Goal: Information Seeking & Learning: Learn about a topic

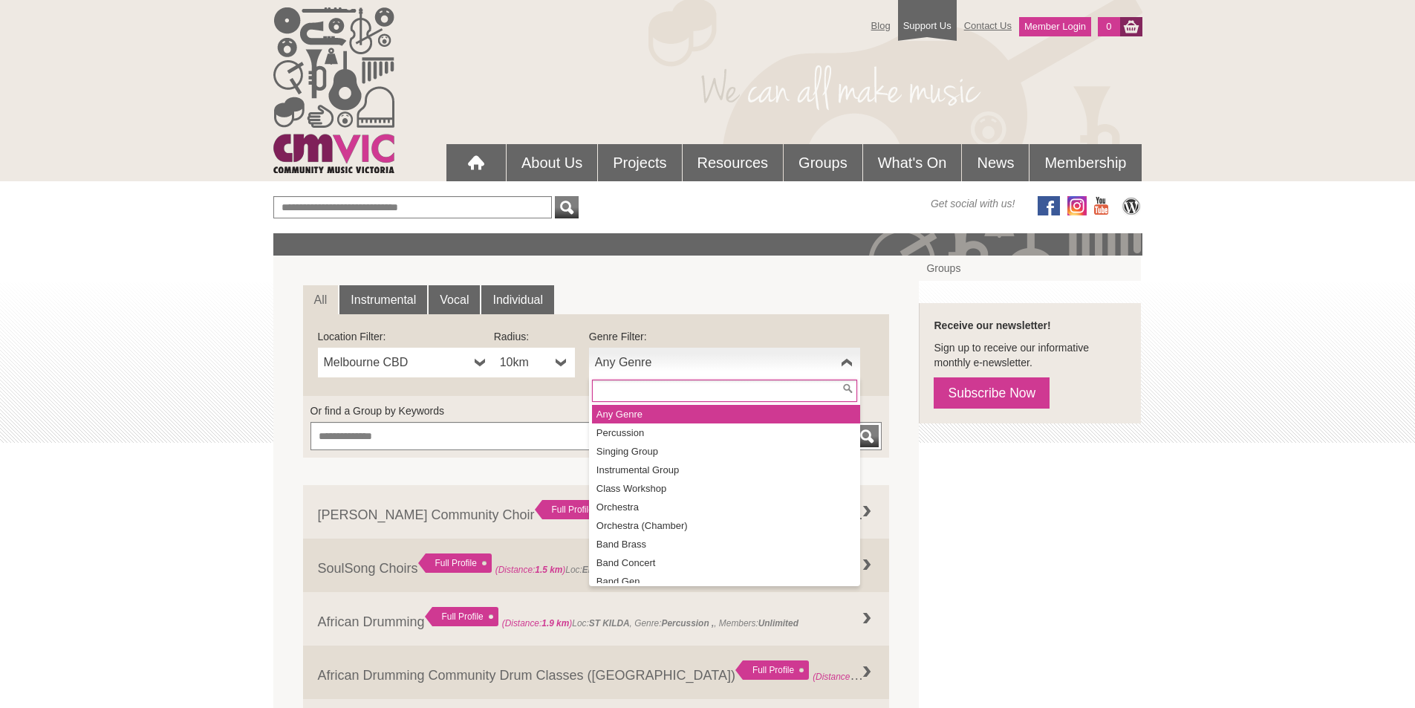
click at [849, 360] on b at bounding box center [847, 363] width 12 height 30
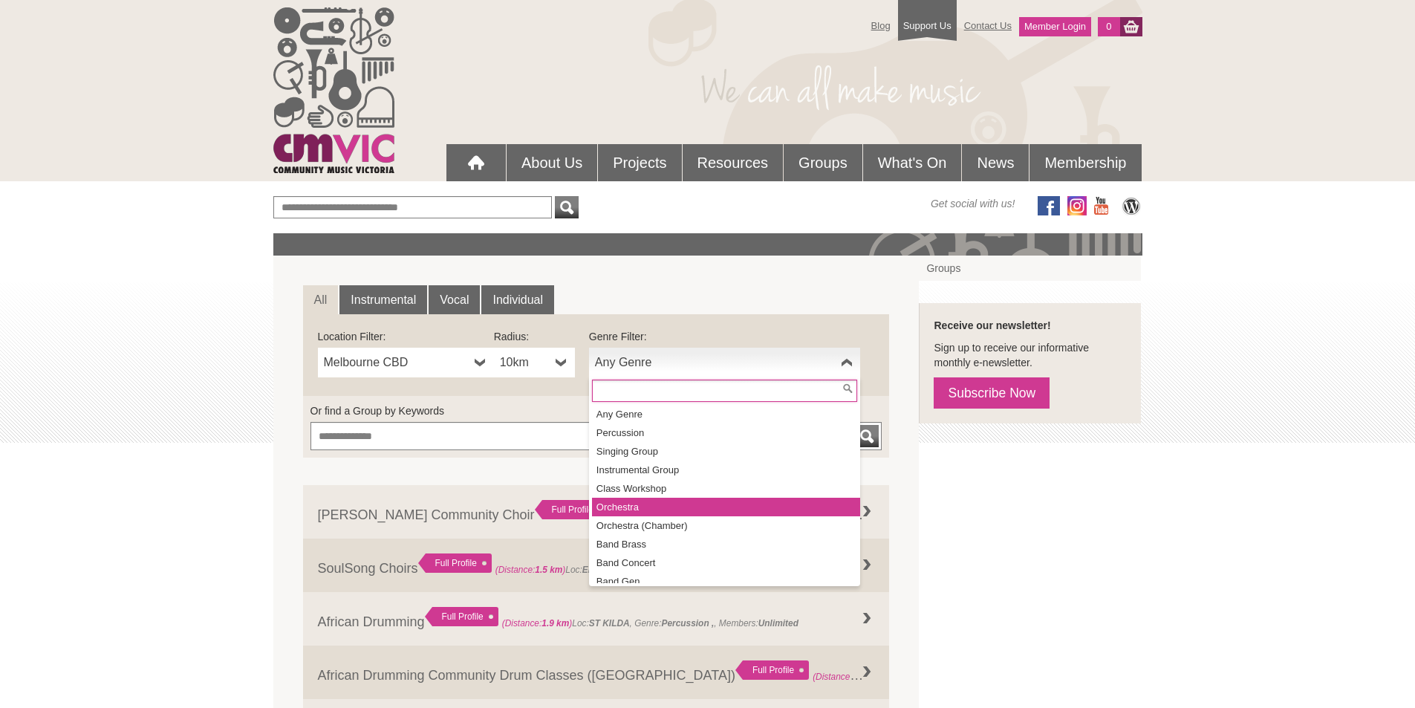
click at [674, 504] on li "Orchestra" at bounding box center [726, 507] width 268 height 19
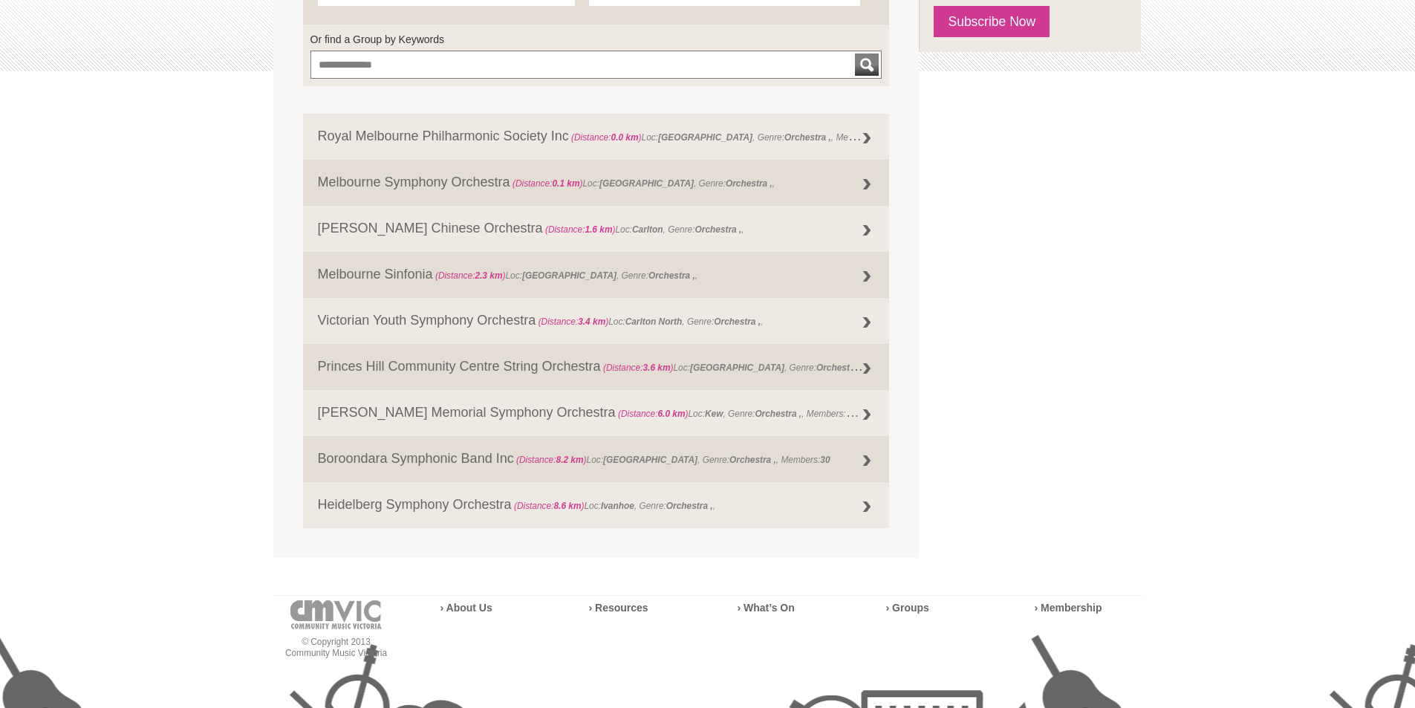
scroll to position [446, 0]
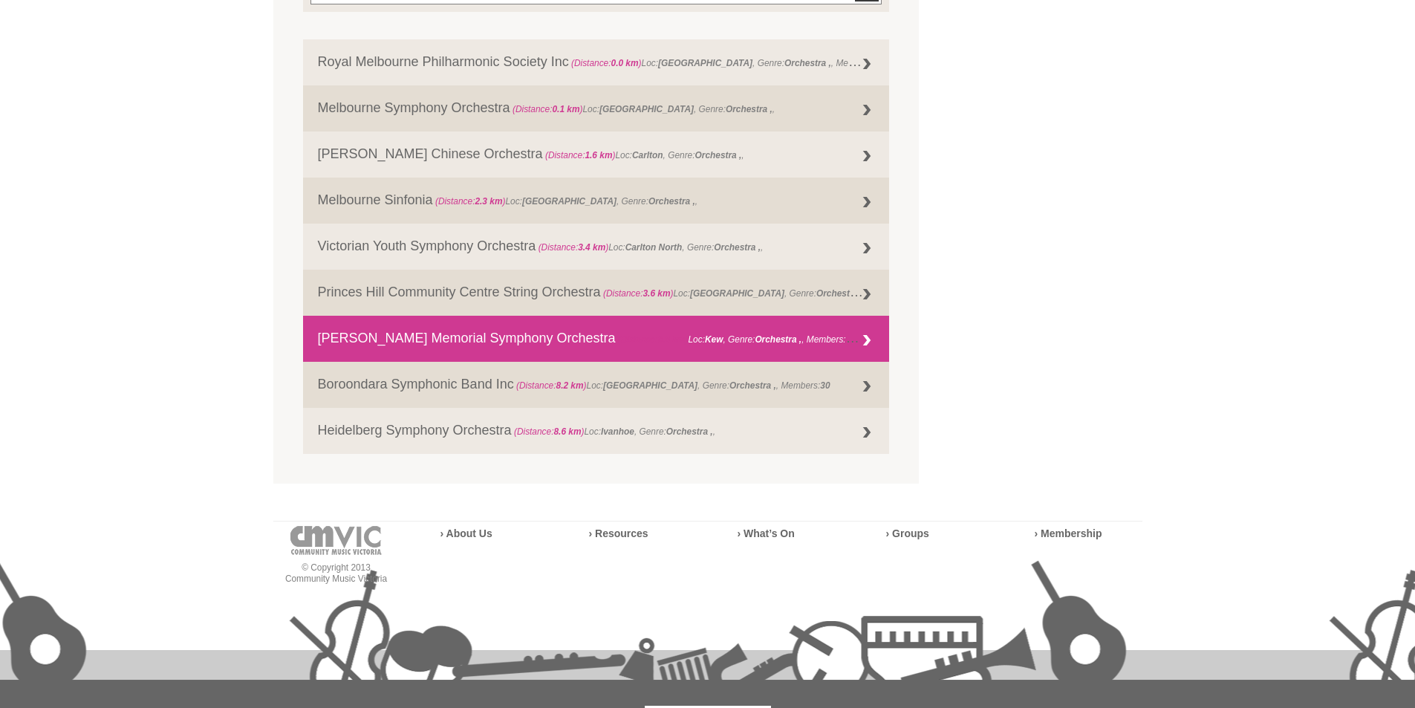
click at [868, 333] on div at bounding box center [867, 341] width 30 height 30
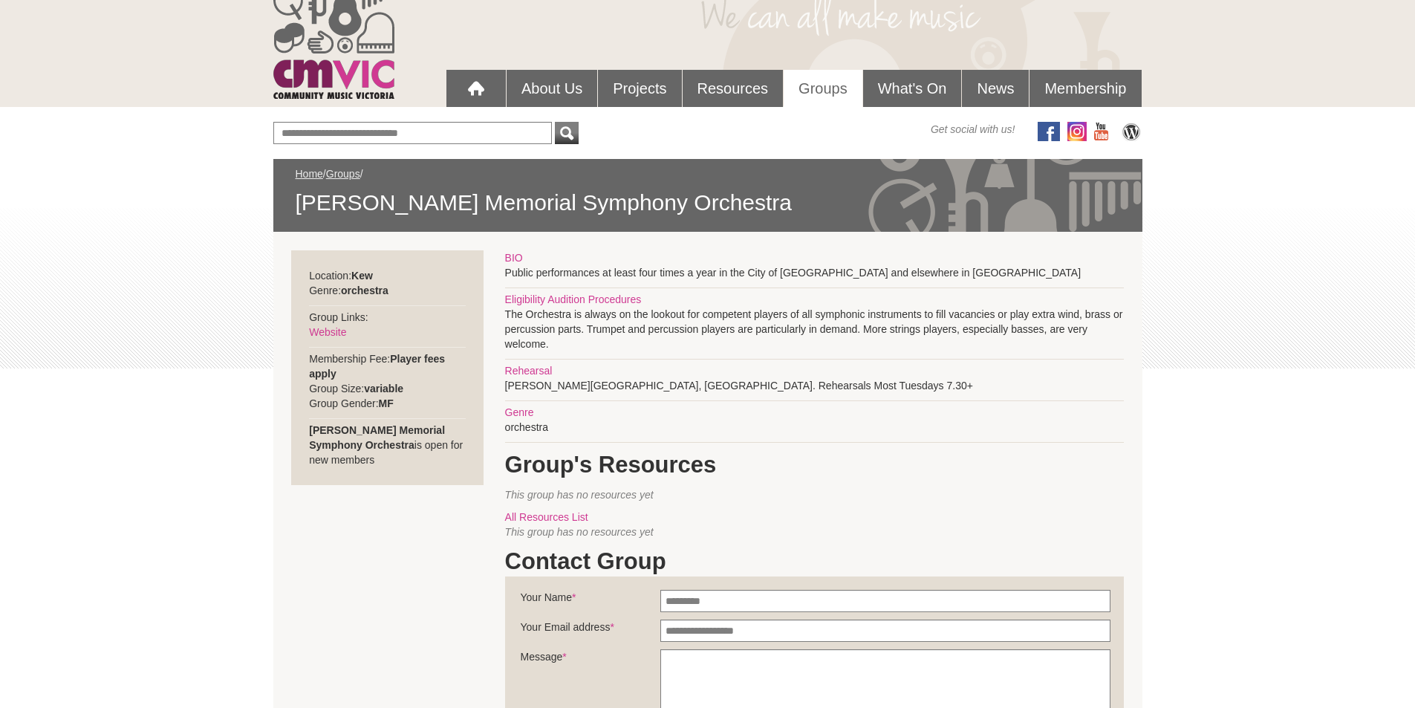
scroll to position [149, 0]
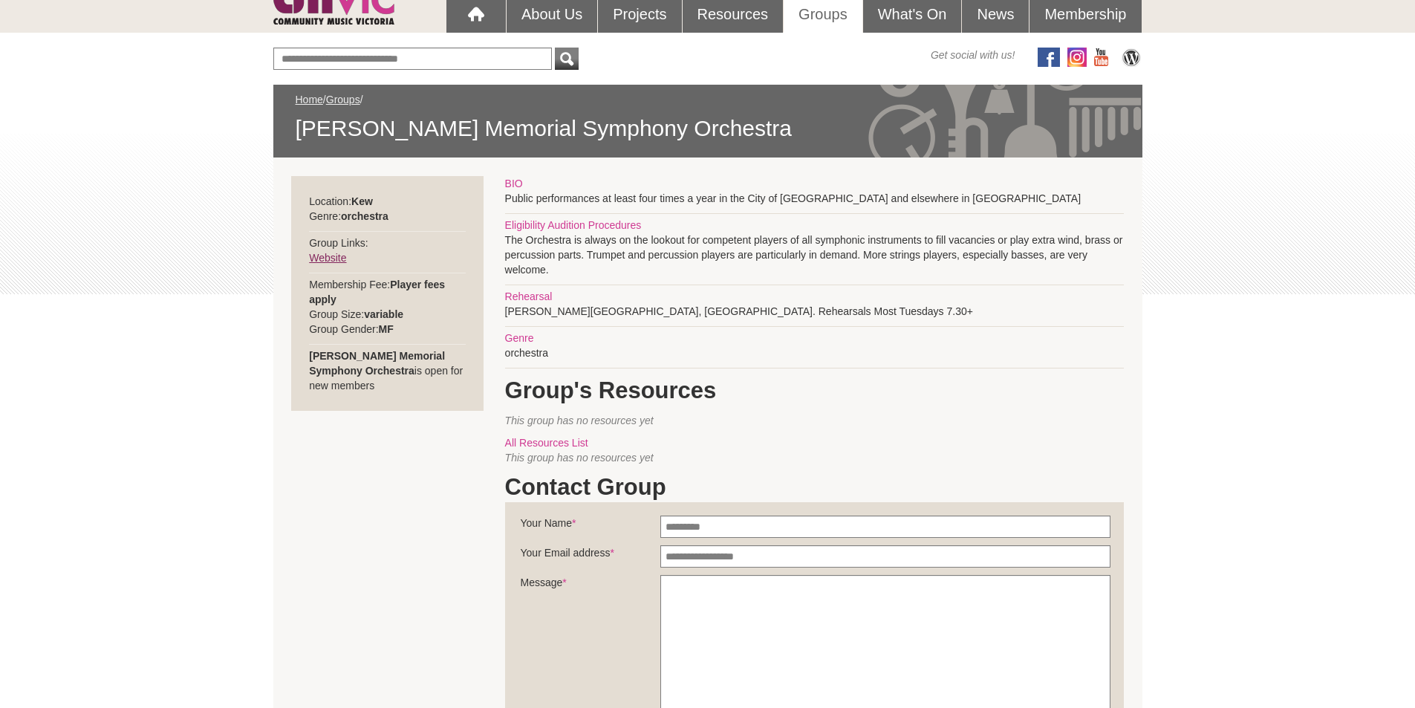
click at [322, 255] on link "Website" at bounding box center [327, 258] width 37 height 12
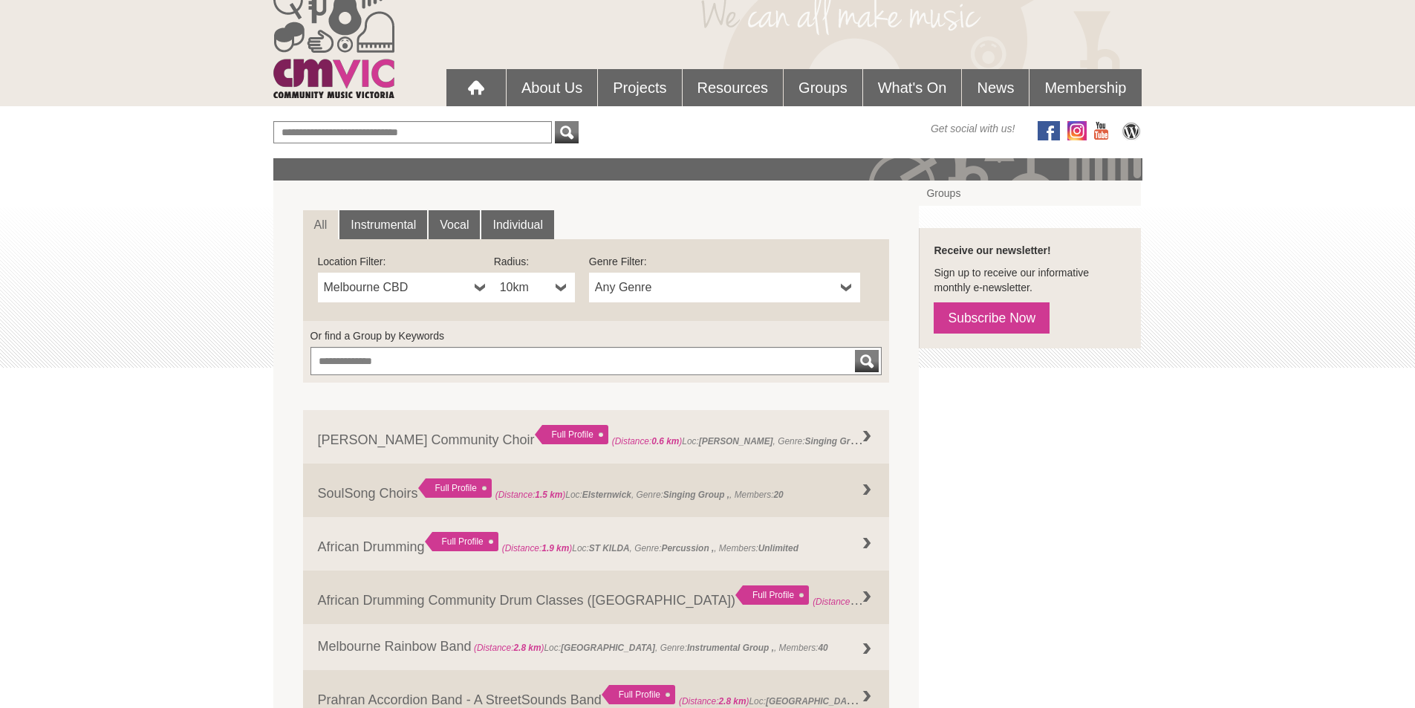
scroll to position [74, 0]
click at [844, 289] on b at bounding box center [847, 288] width 12 height 30
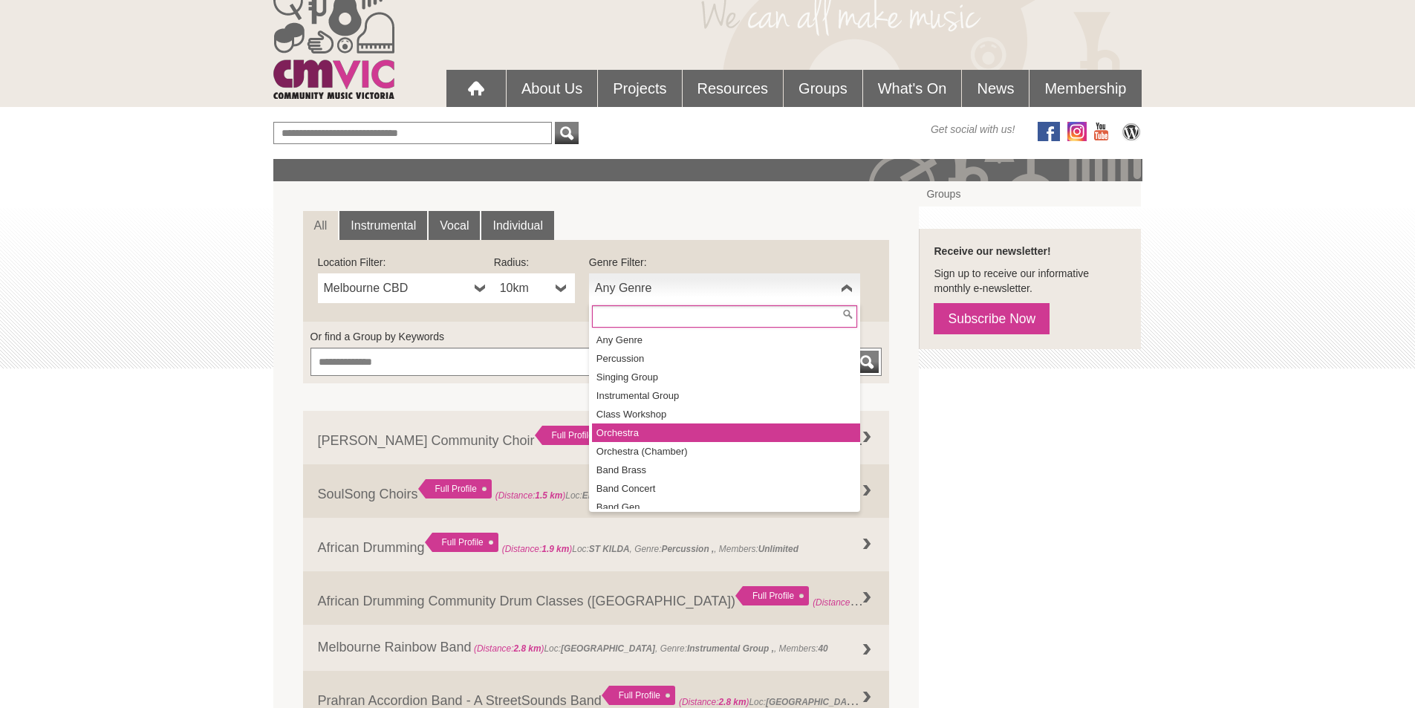
click at [638, 430] on li "Orchestra" at bounding box center [726, 432] width 268 height 19
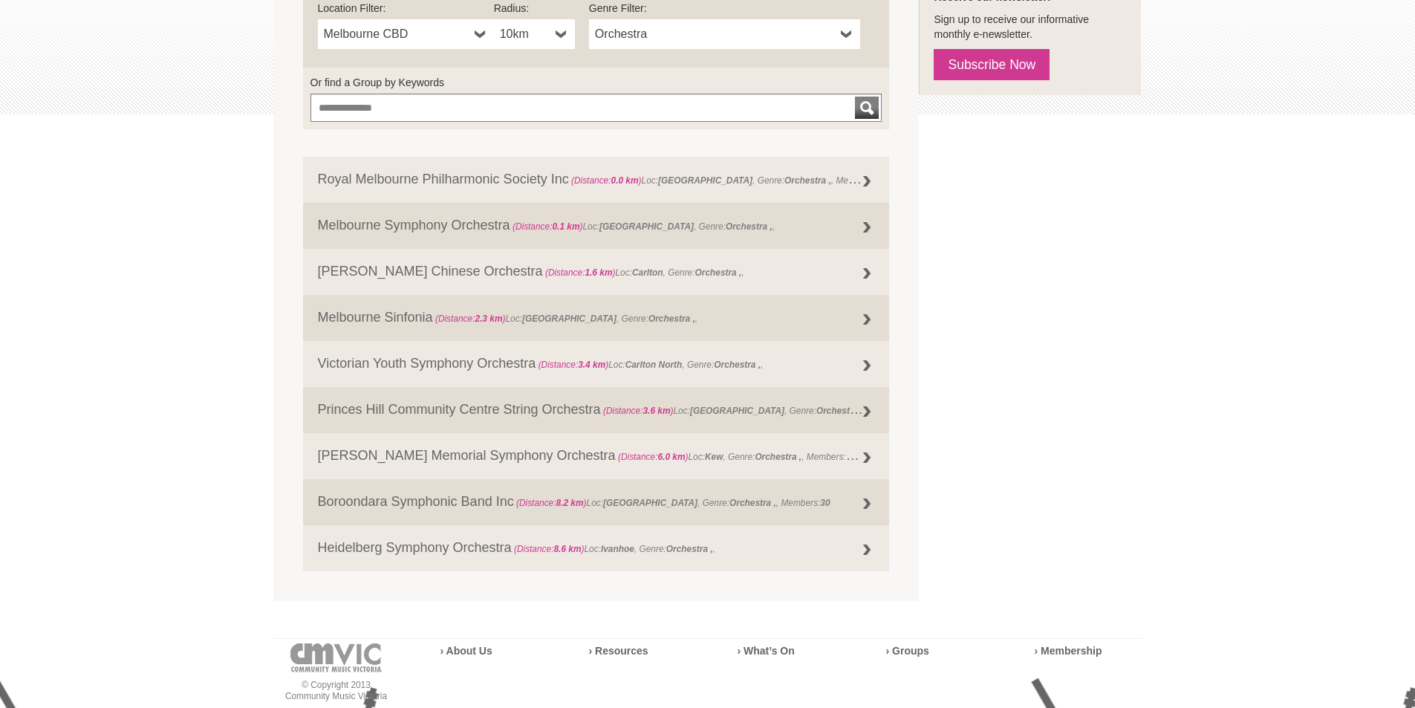
scroll to position [371, 0]
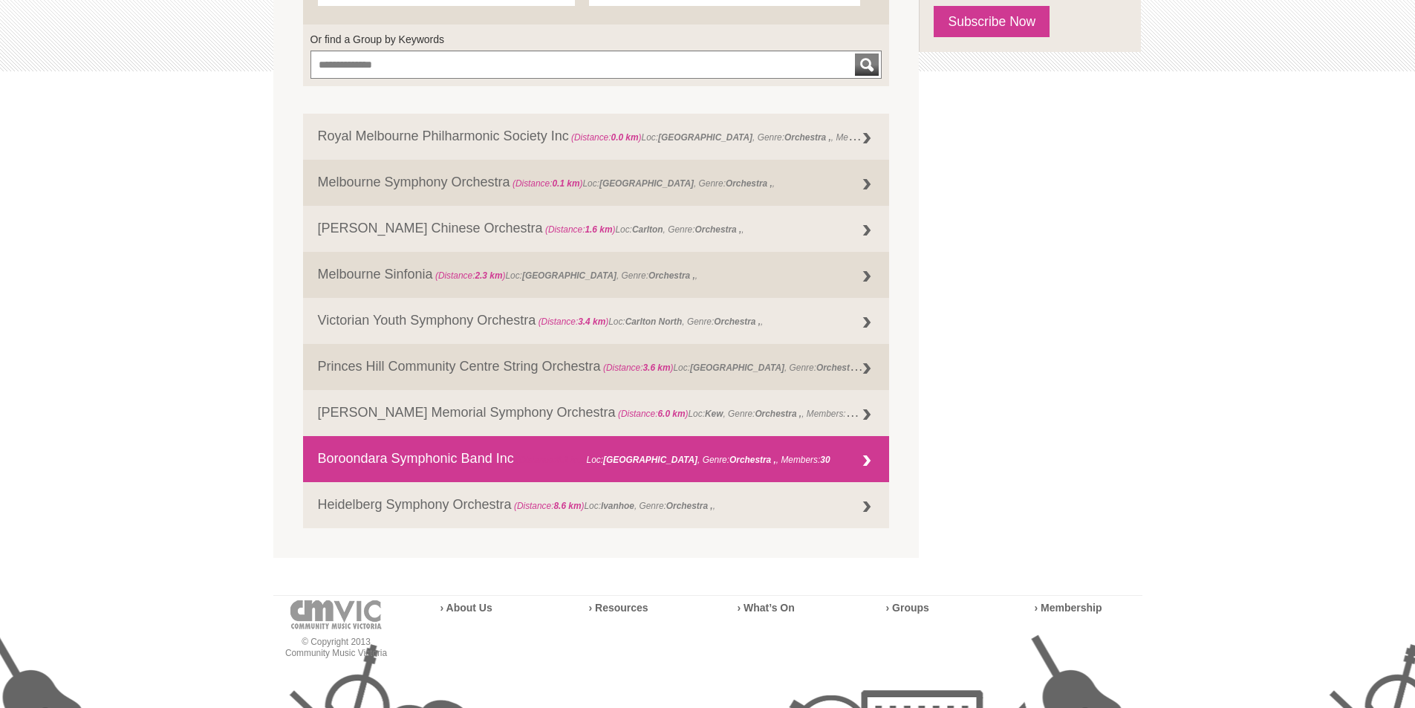
click at [865, 453] on div at bounding box center [867, 461] width 30 height 30
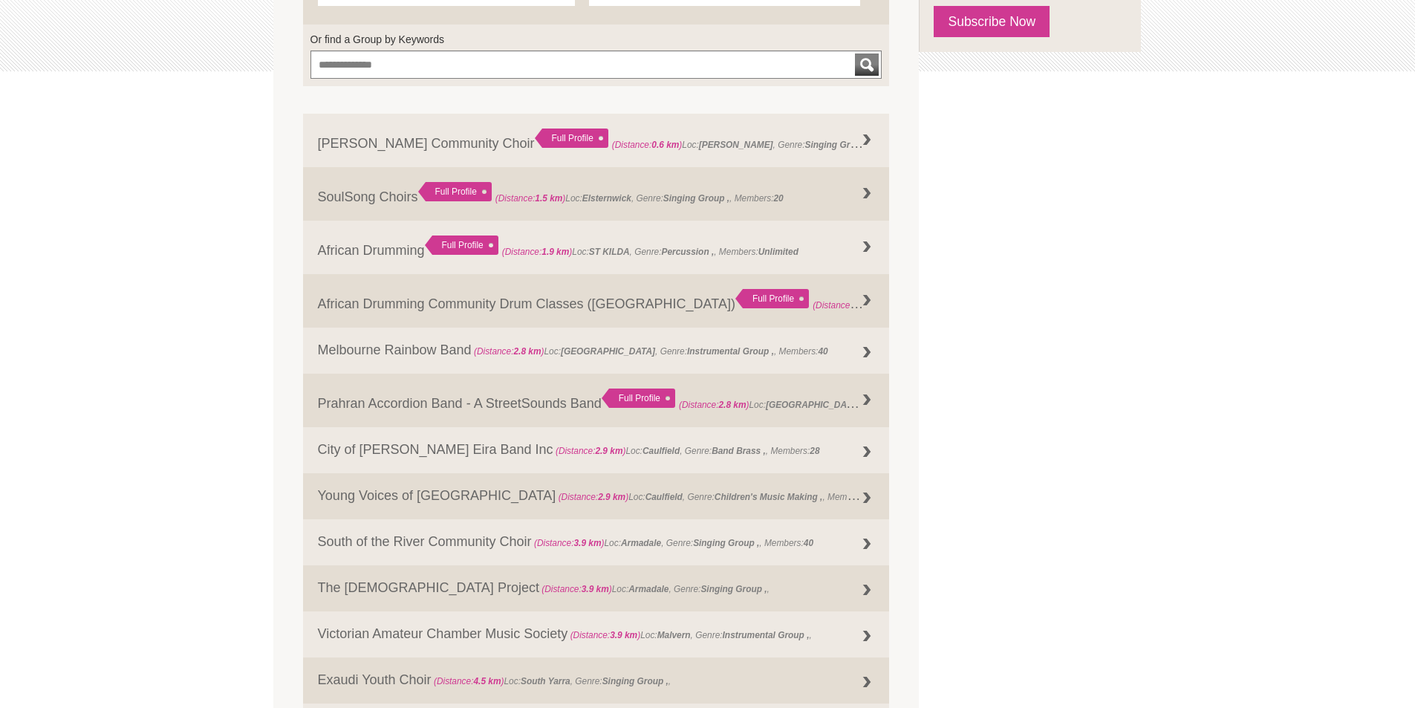
scroll to position [74, 0]
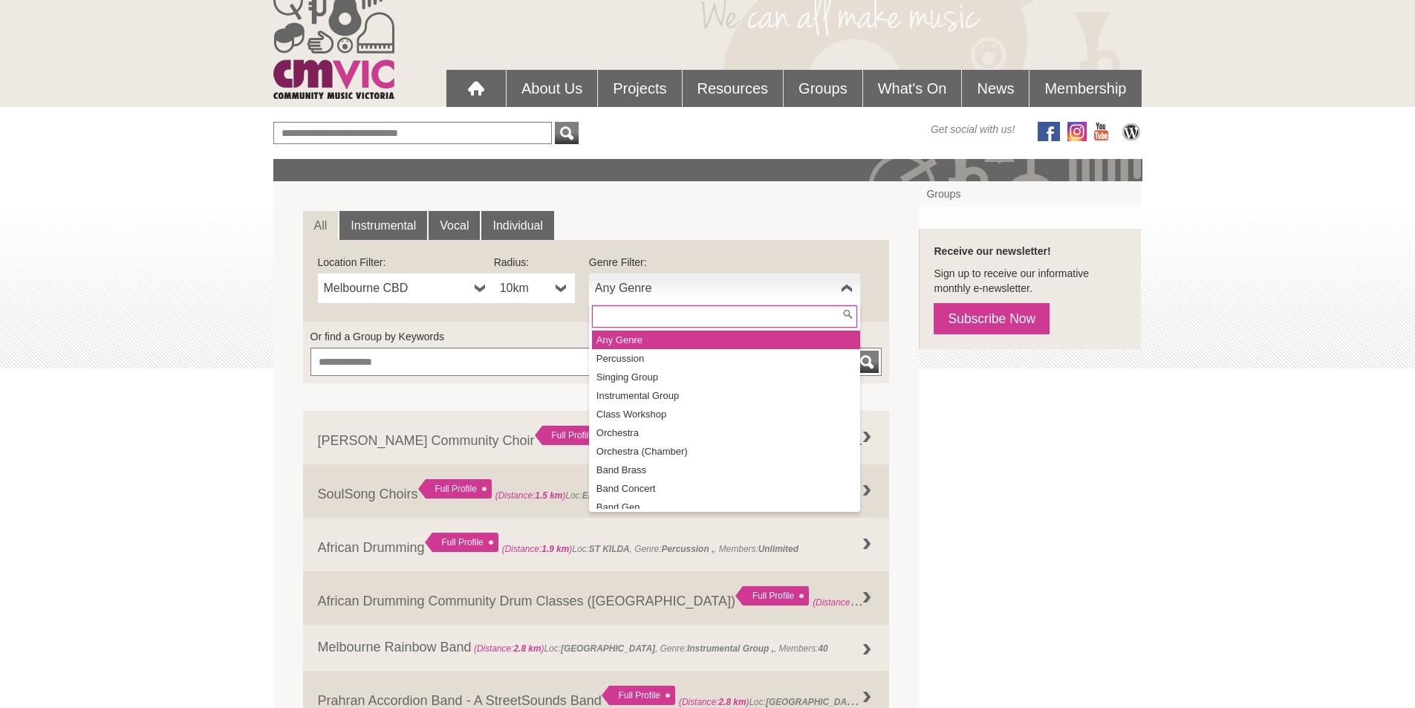
click at [848, 286] on b at bounding box center [847, 288] width 12 height 30
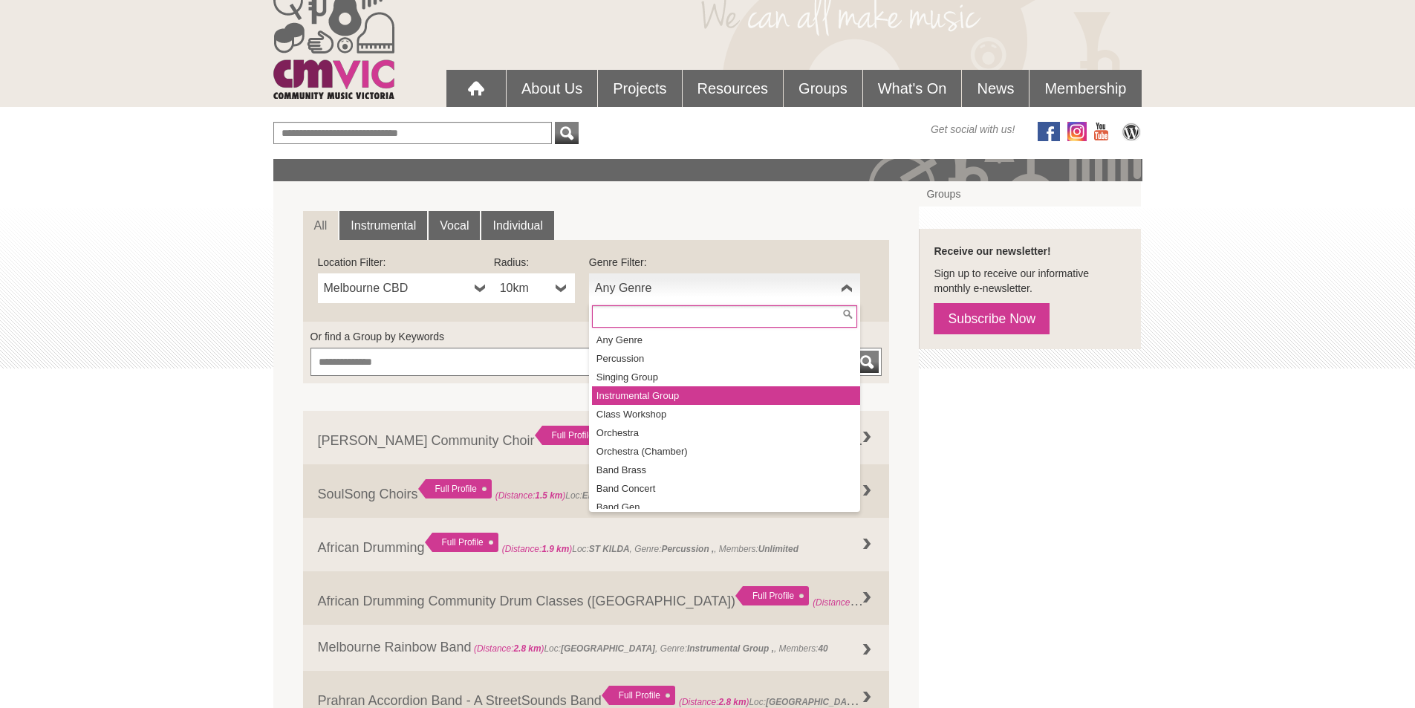
click at [673, 391] on li "Instrumental Group" at bounding box center [726, 395] width 268 height 19
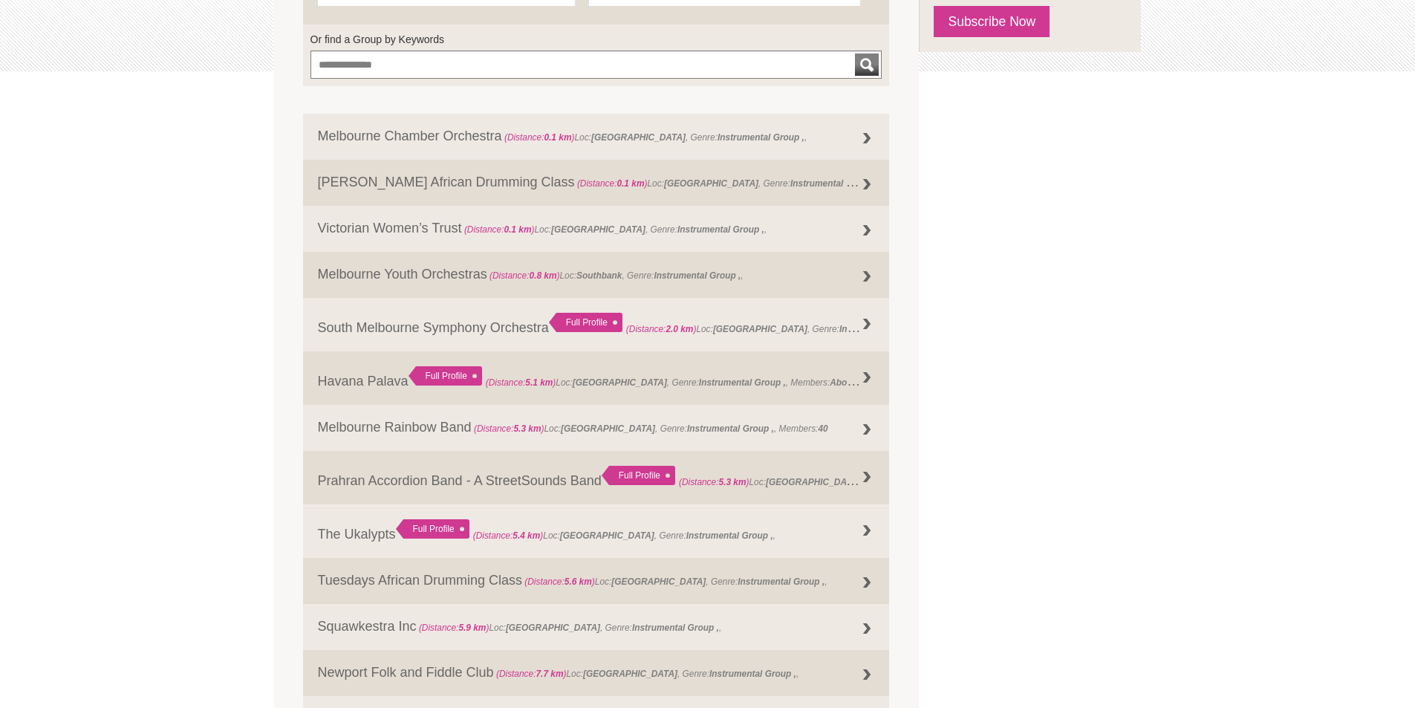
scroll to position [446, 0]
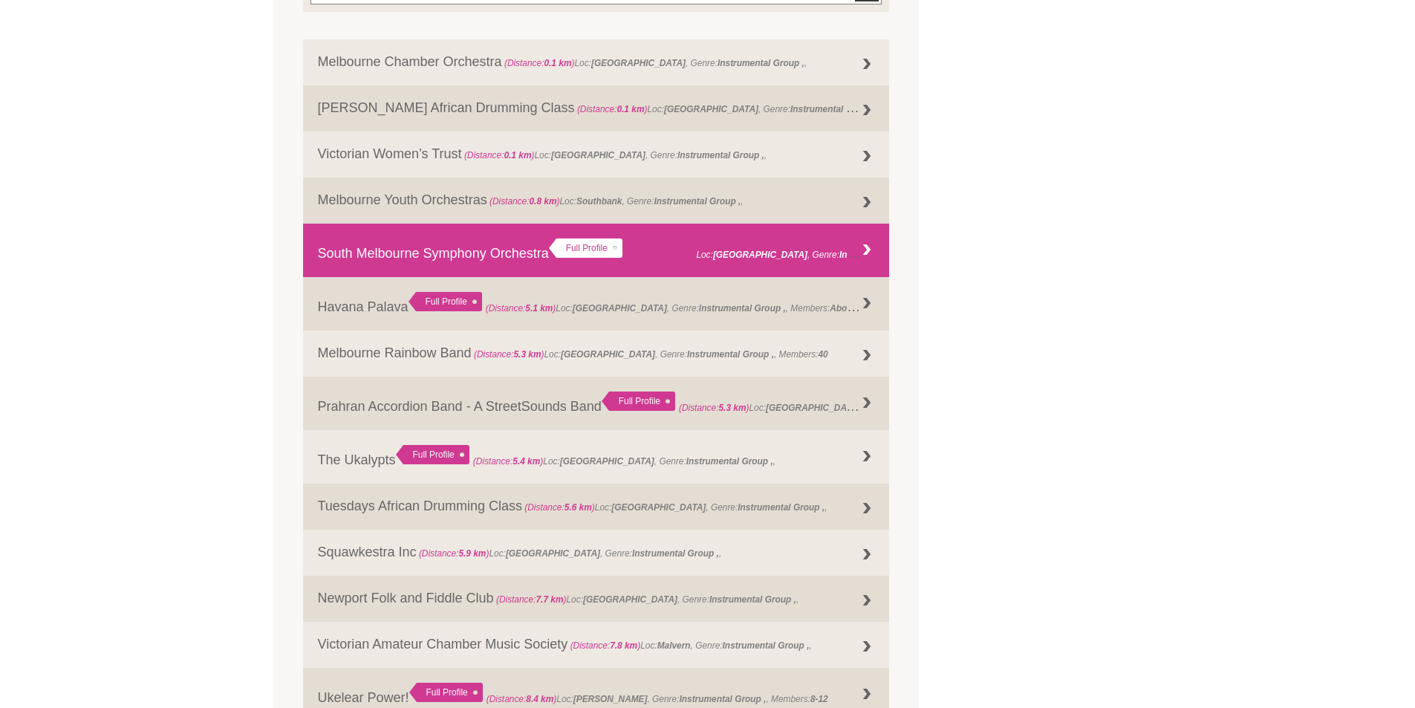
click at [744, 241] on link "South Melbourne Symphony Orchestra Full Profile (Distance: 2.0 km ) Loc: South …" at bounding box center [596, 250] width 587 height 53
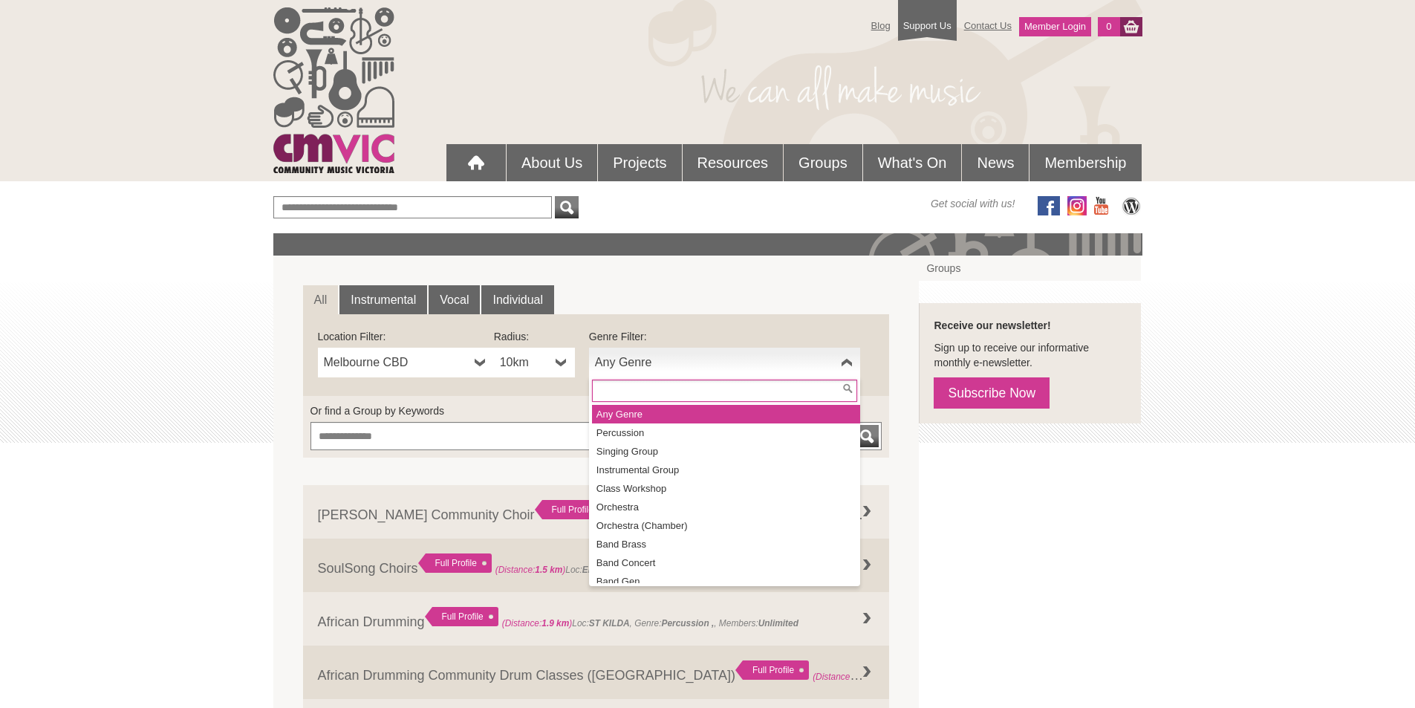
click at [847, 356] on b at bounding box center [847, 363] width 12 height 30
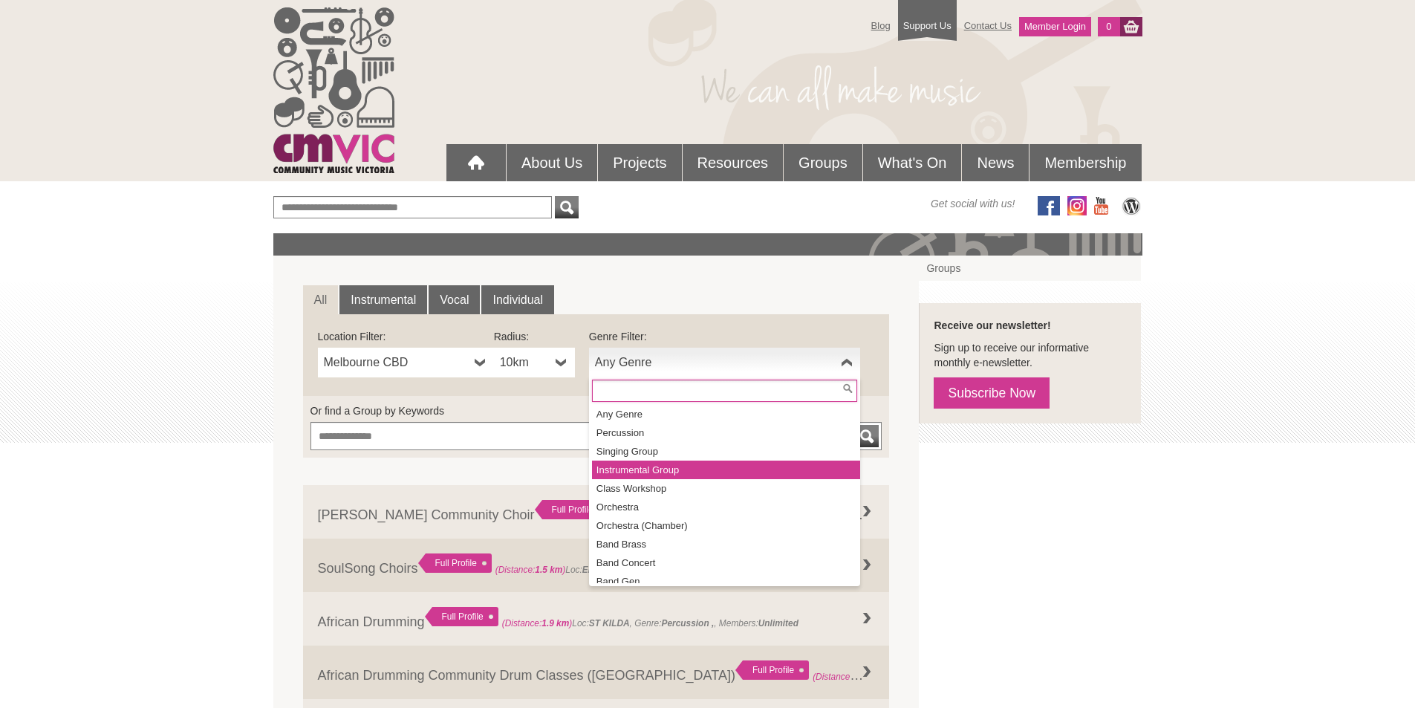
click at [654, 470] on li "Instrumental Group" at bounding box center [726, 470] width 268 height 19
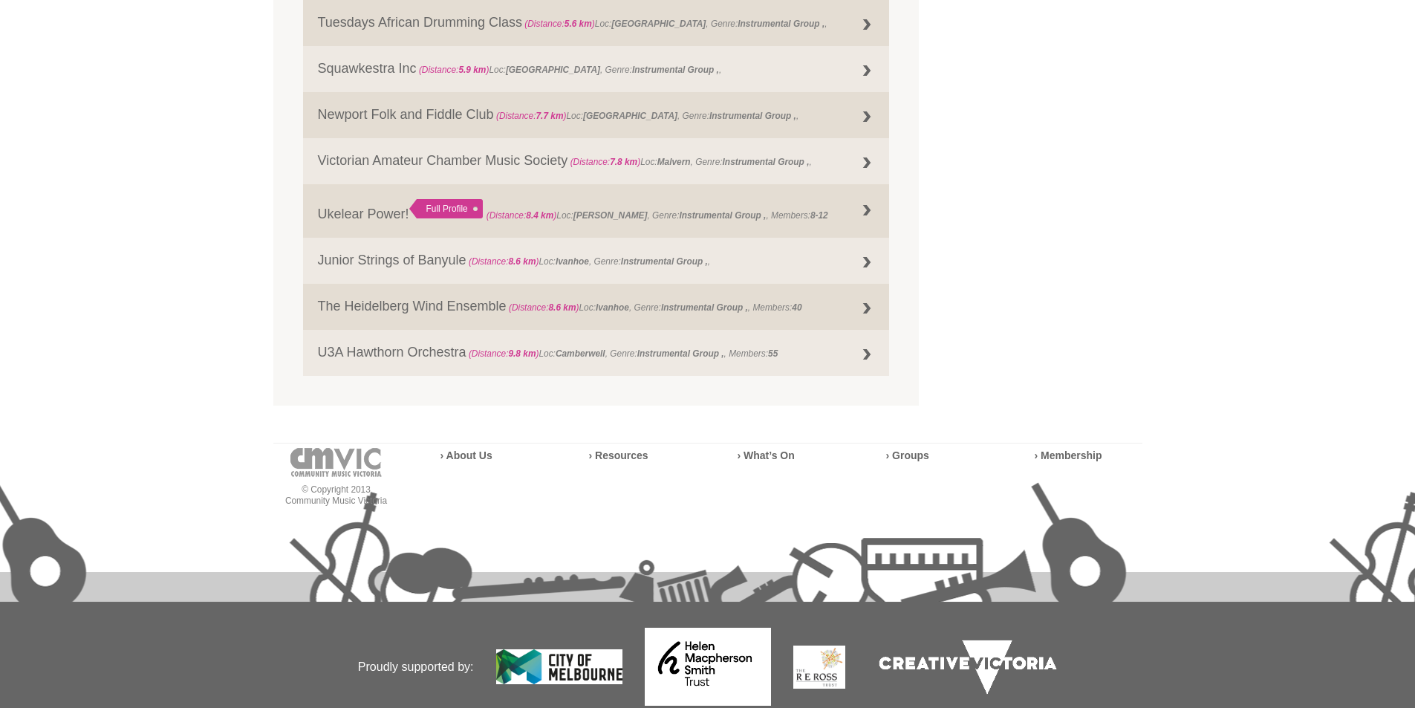
scroll to position [966, 0]
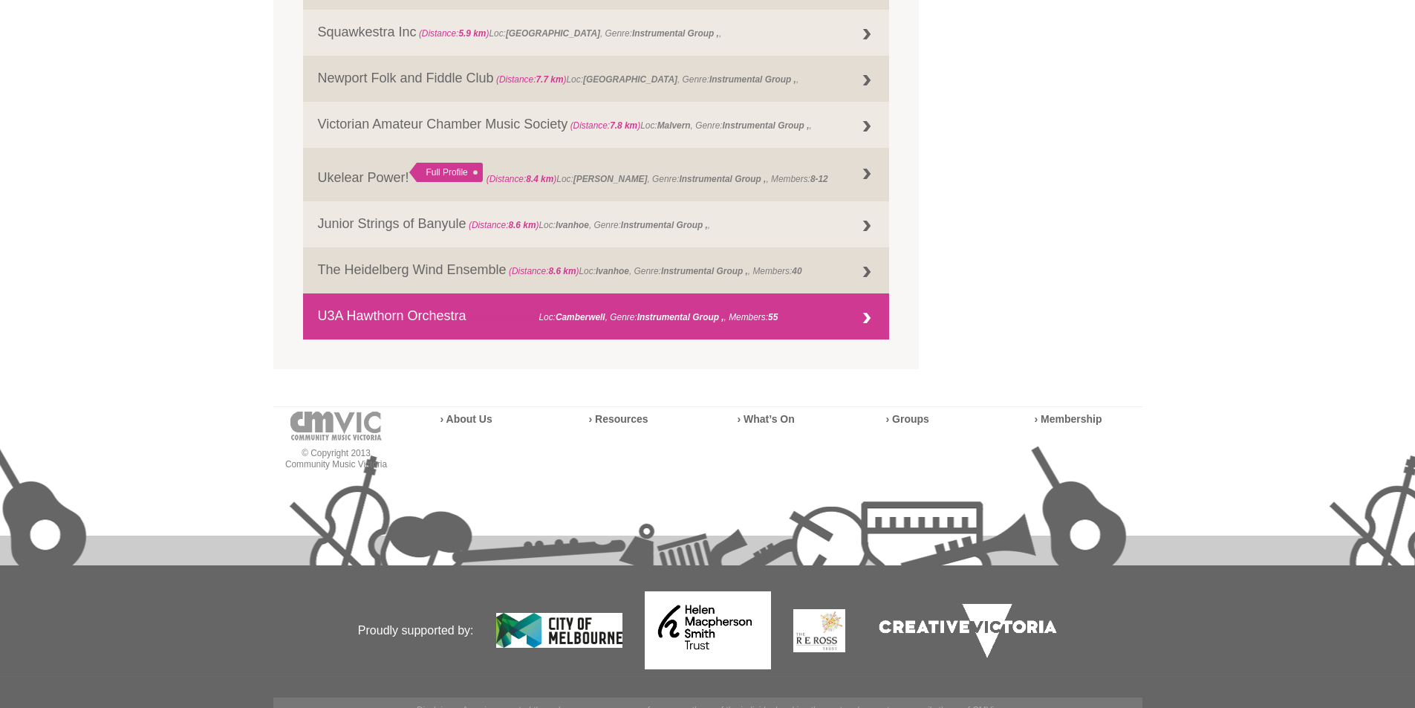
click at [861, 315] on div at bounding box center [867, 319] width 30 height 30
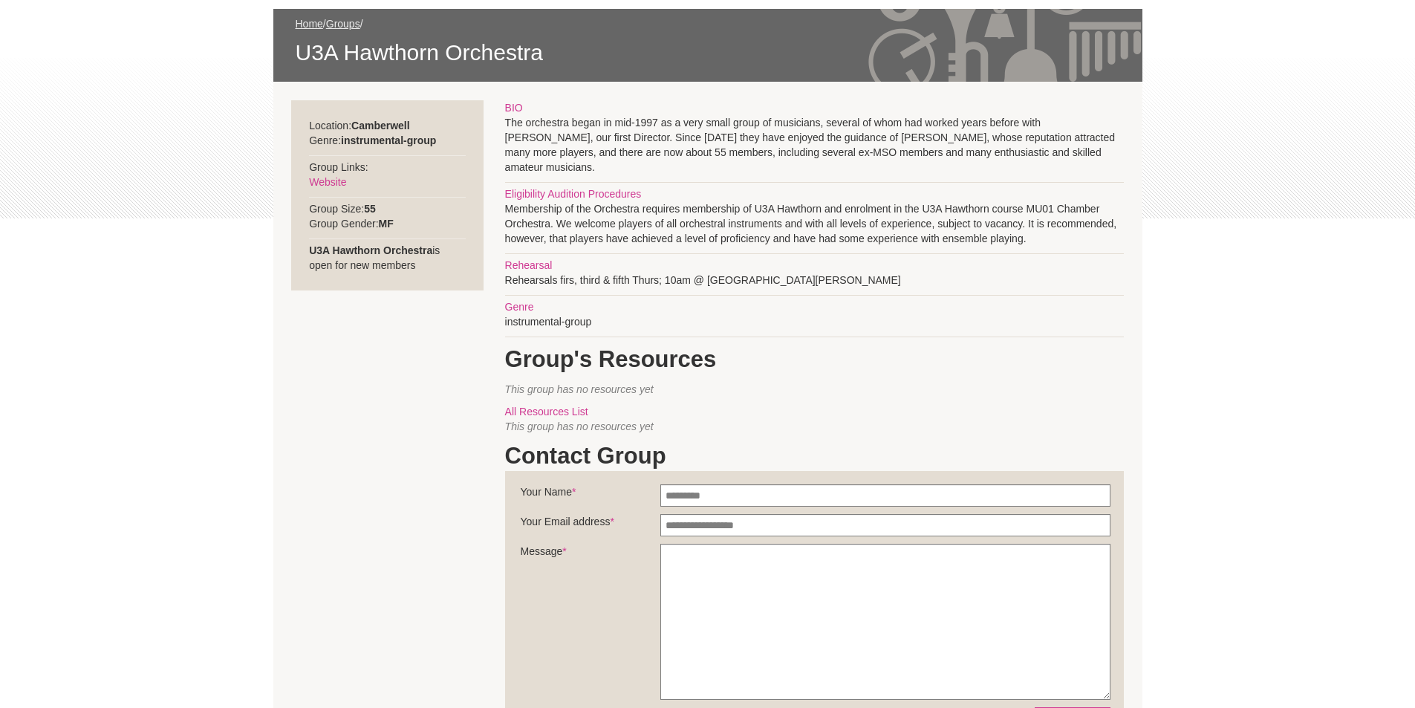
scroll to position [223, 0]
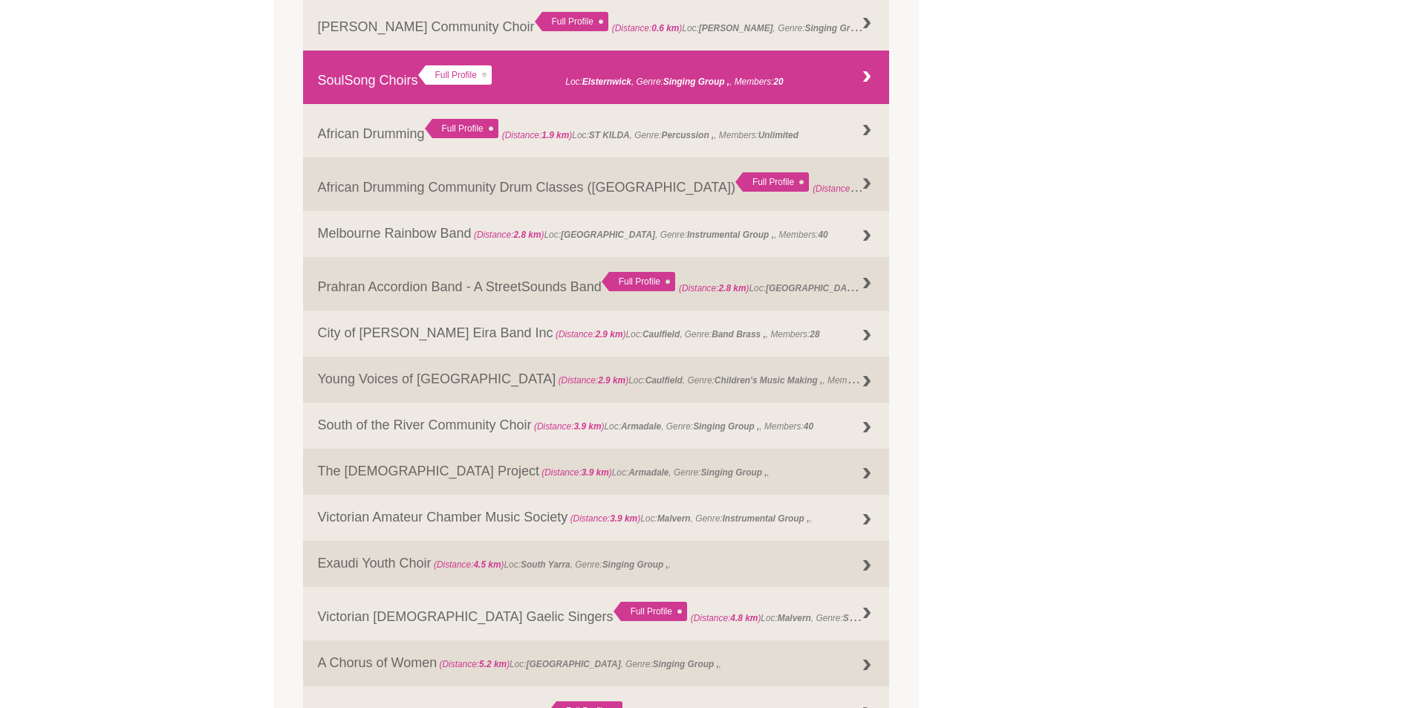
scroll to position [305, 0]
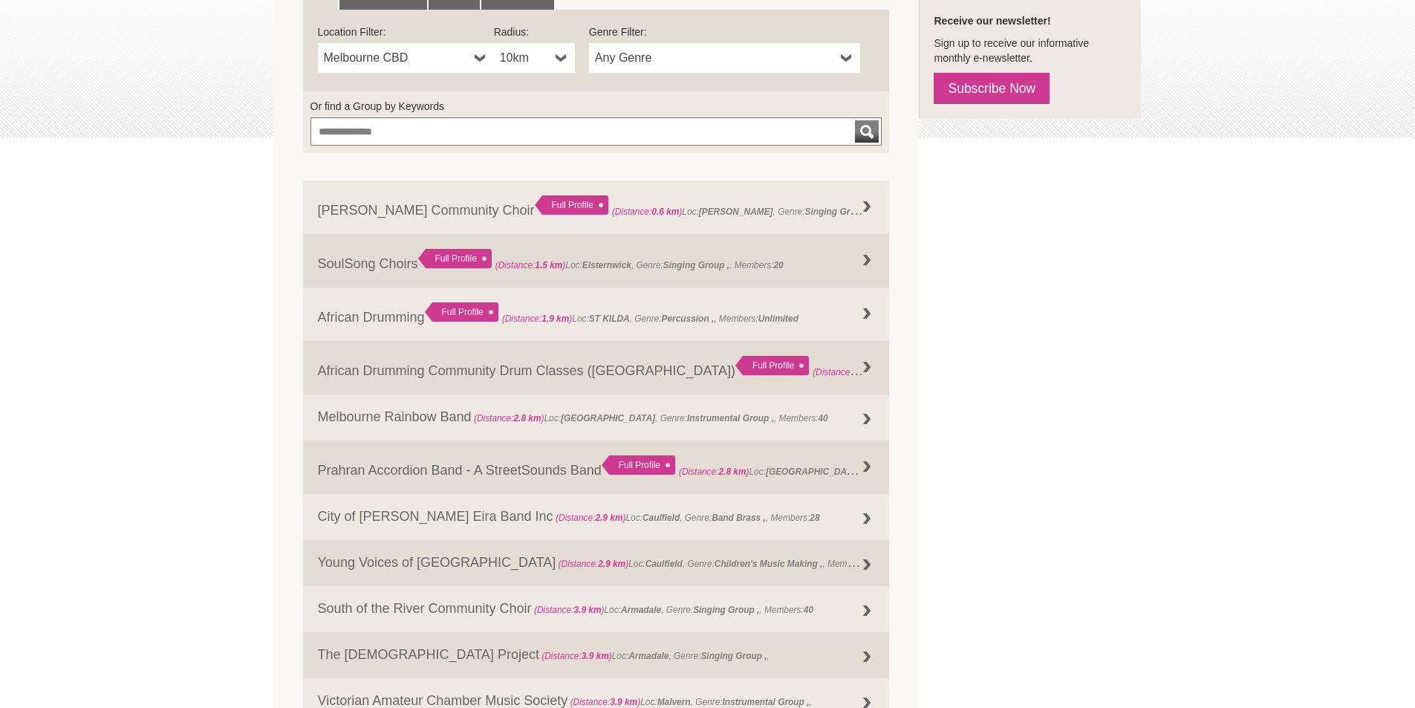
click at [848, 54] on b at bounding box center [847, 58] width 12 height 30
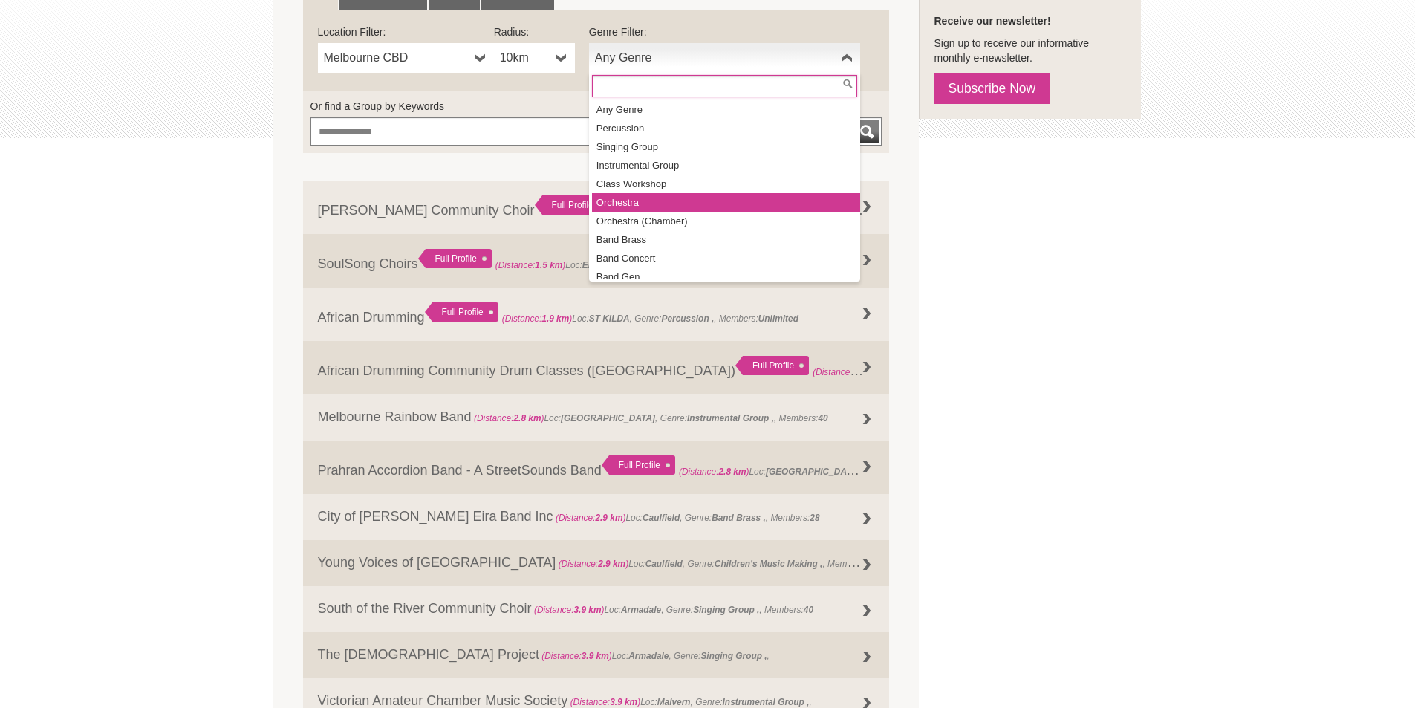
click at [646, 198] on li "Orchestra" at bounding box center [726, 202] width 268 height 19
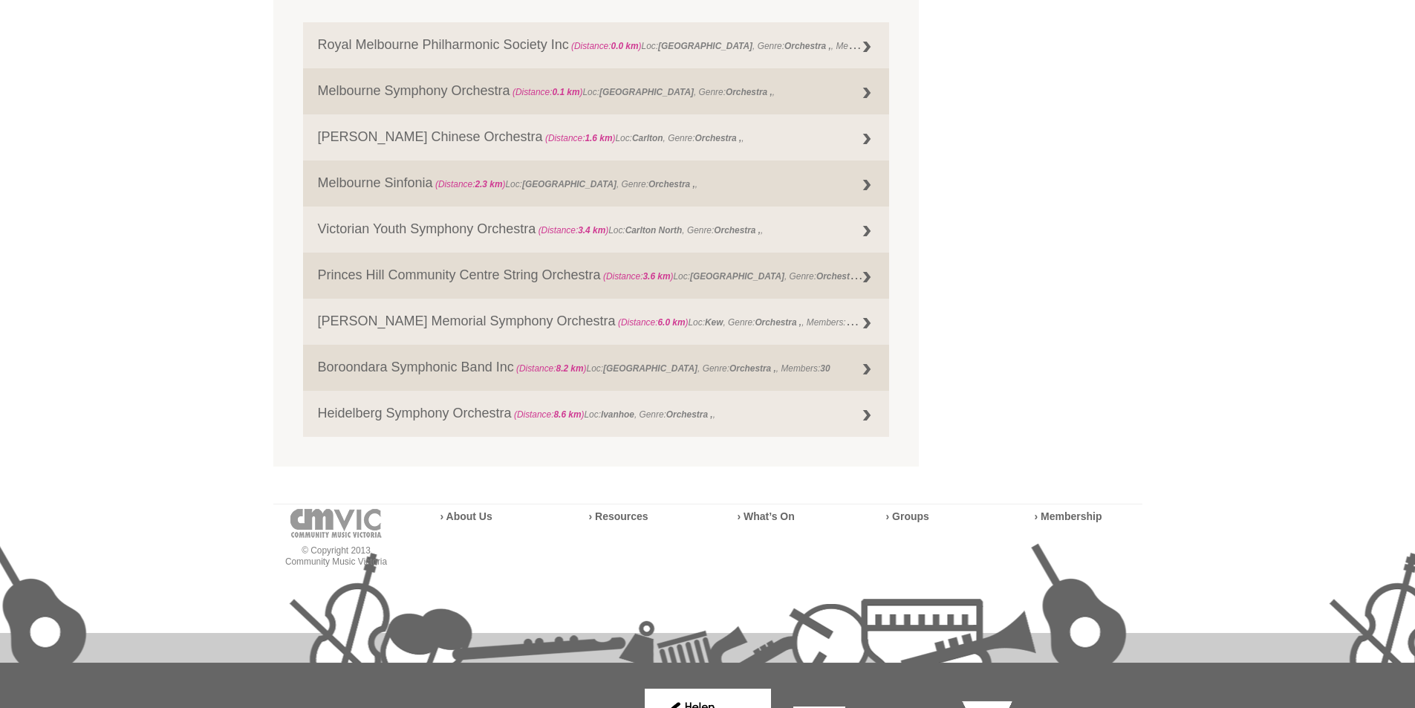
scroll to position [156, 0]
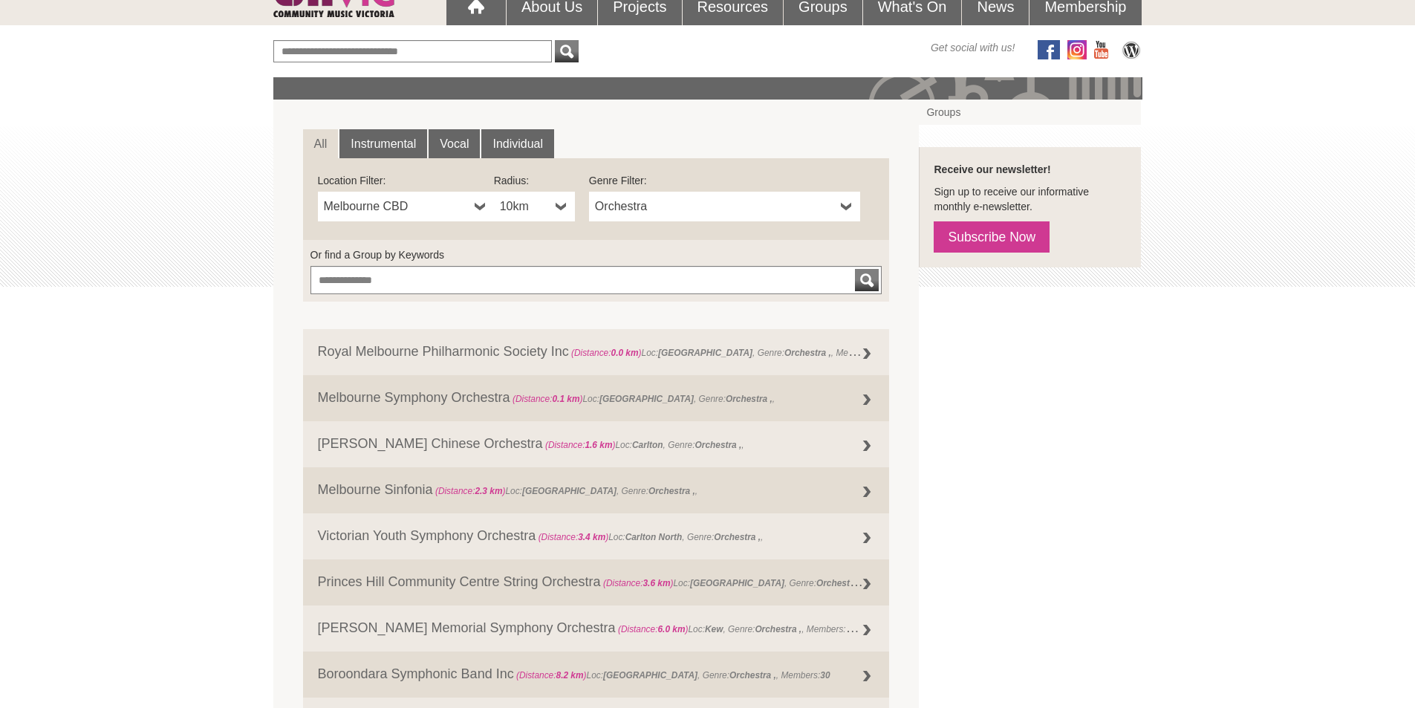
click at [845, 201] on b at bounding box center [847, 207] width 12 height 30
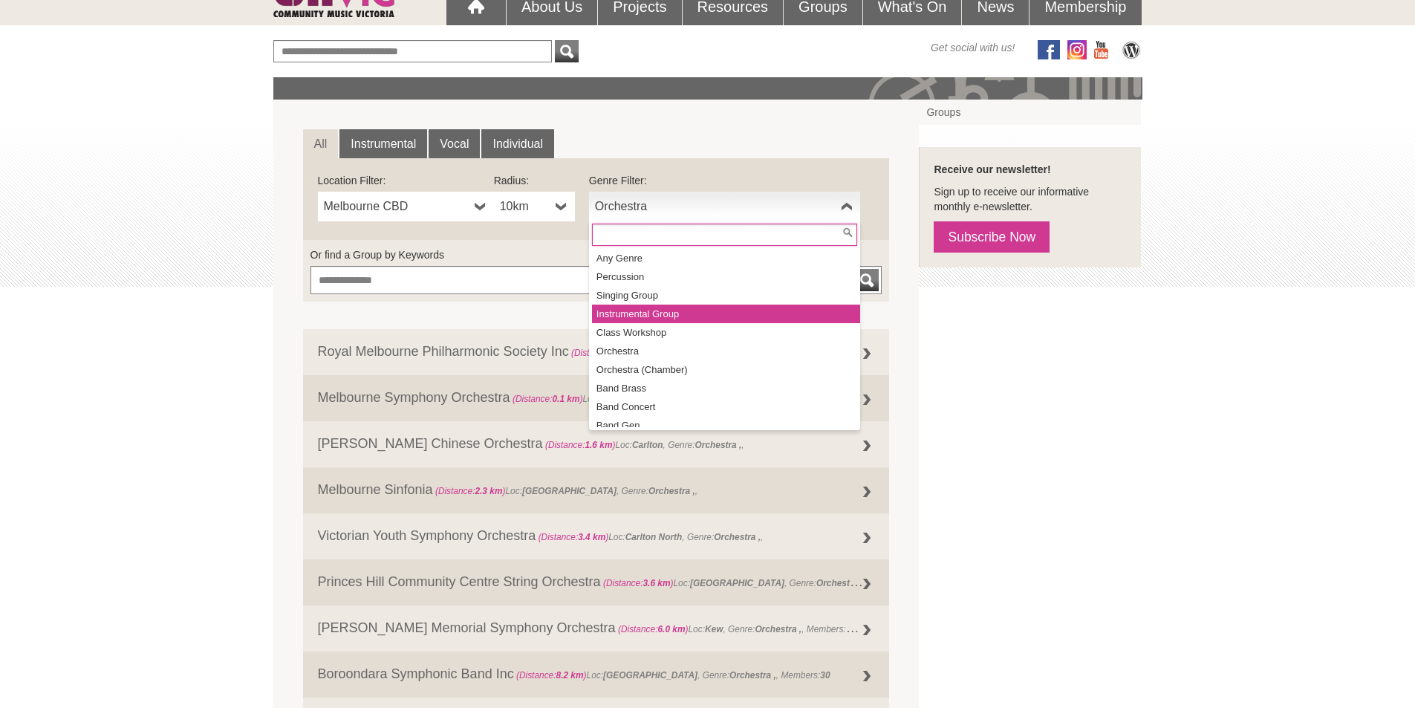
click at [686, 310] on li "Instrumental Group" at bounding box center [726, 314] width 268 height 19
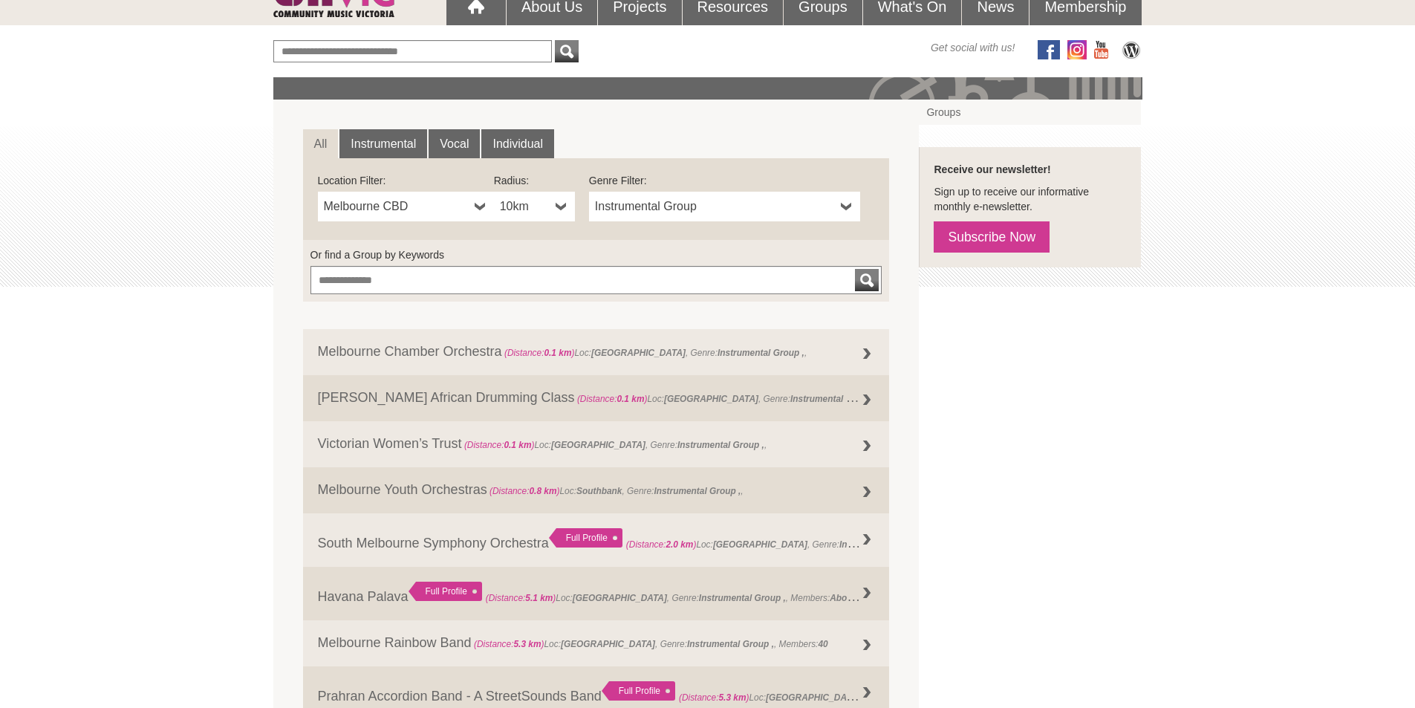
click at [846, 203] on b at bounding box center [847, 207] width 12 height 30
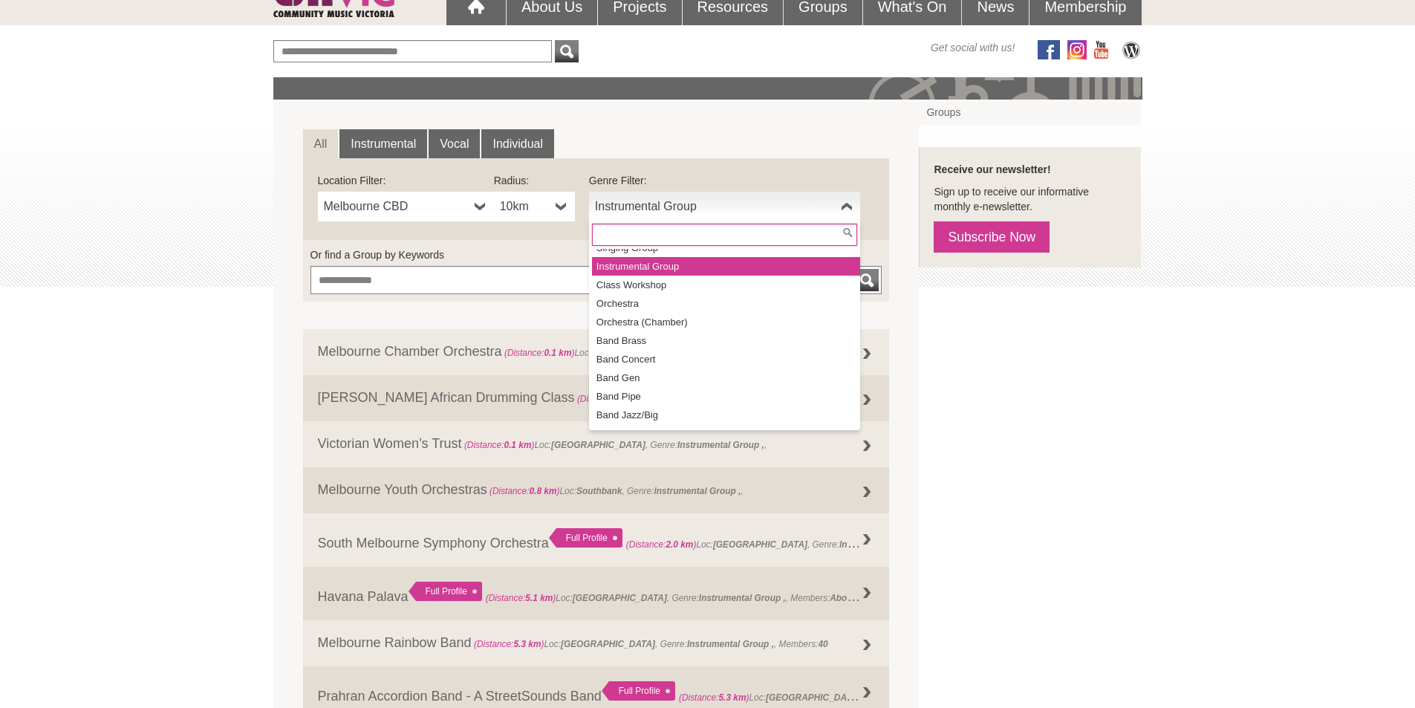
scroll to position [74, 0]
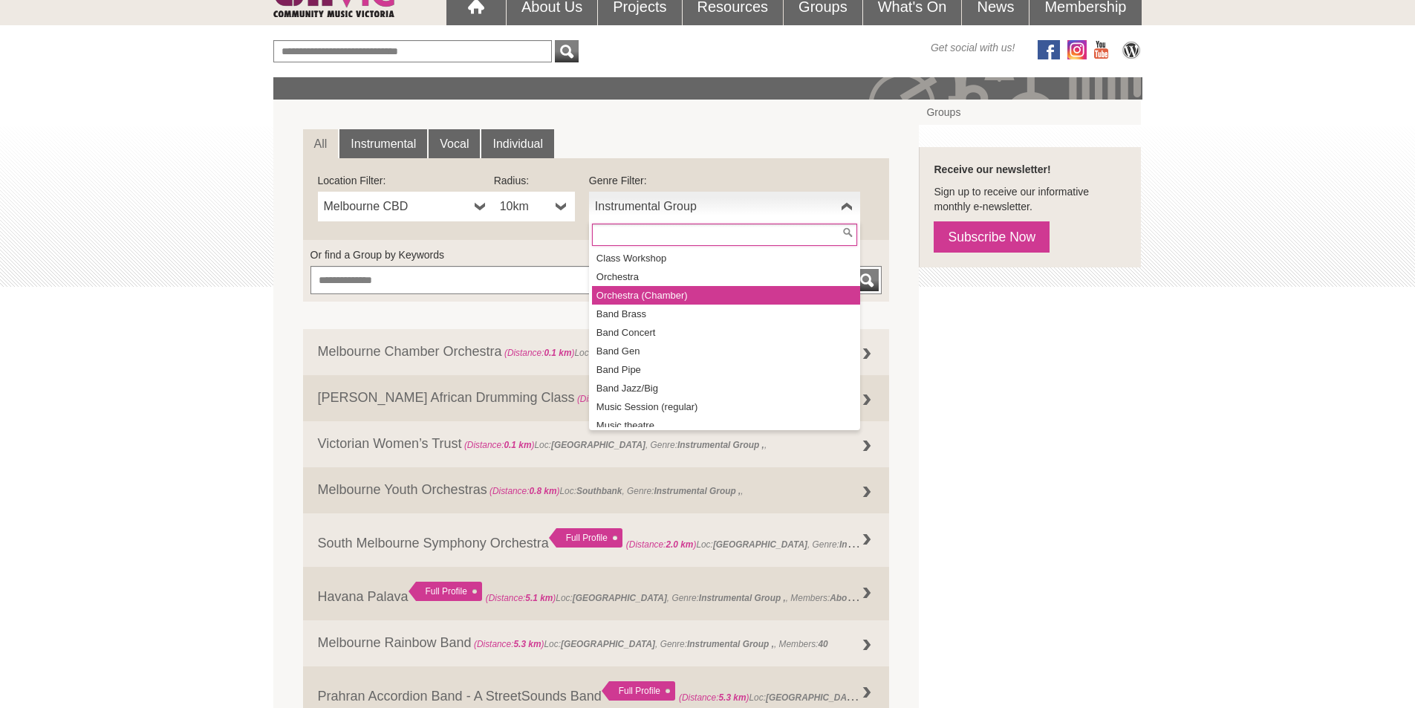
click at [689, 289] on li "Orchestra (Chamber)" at bounding box center [726, 295] width 268 height 19
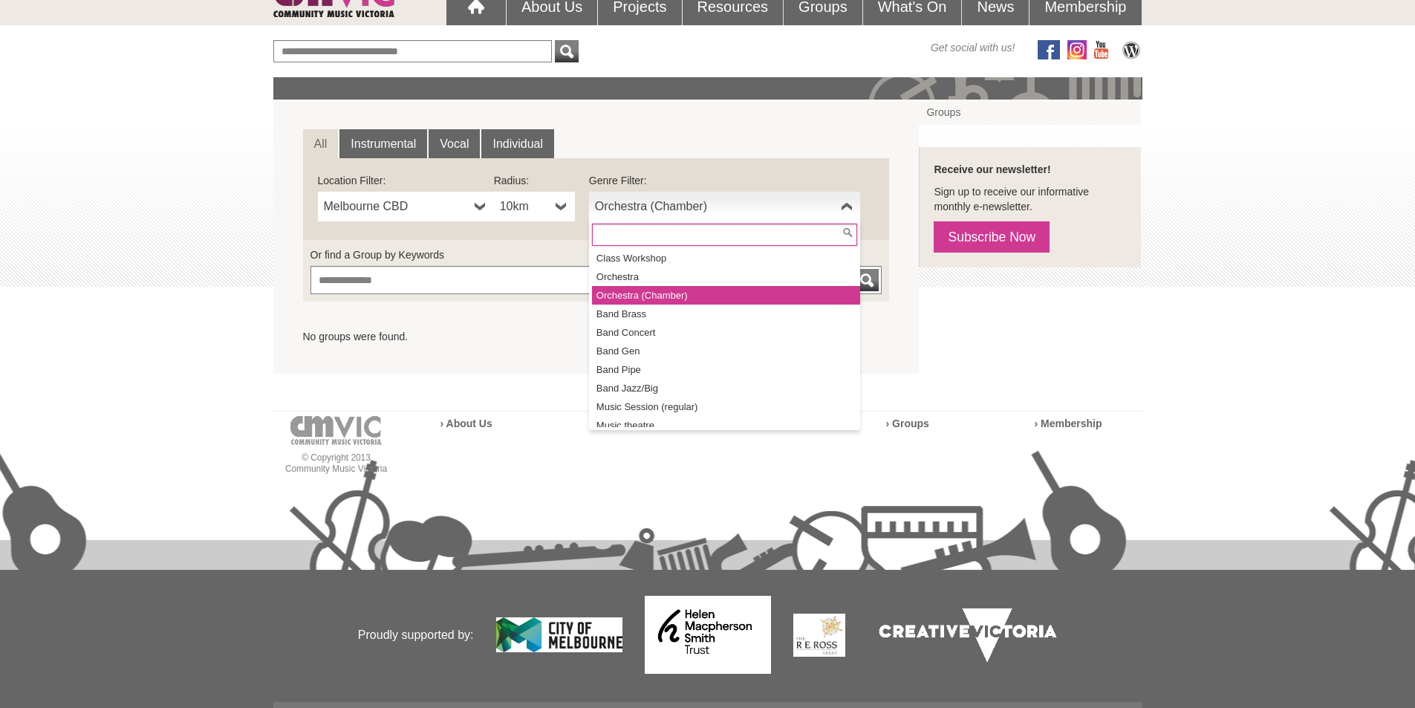
click at [844, 204] on b at bounding box center [847, 207] width 12 height 30
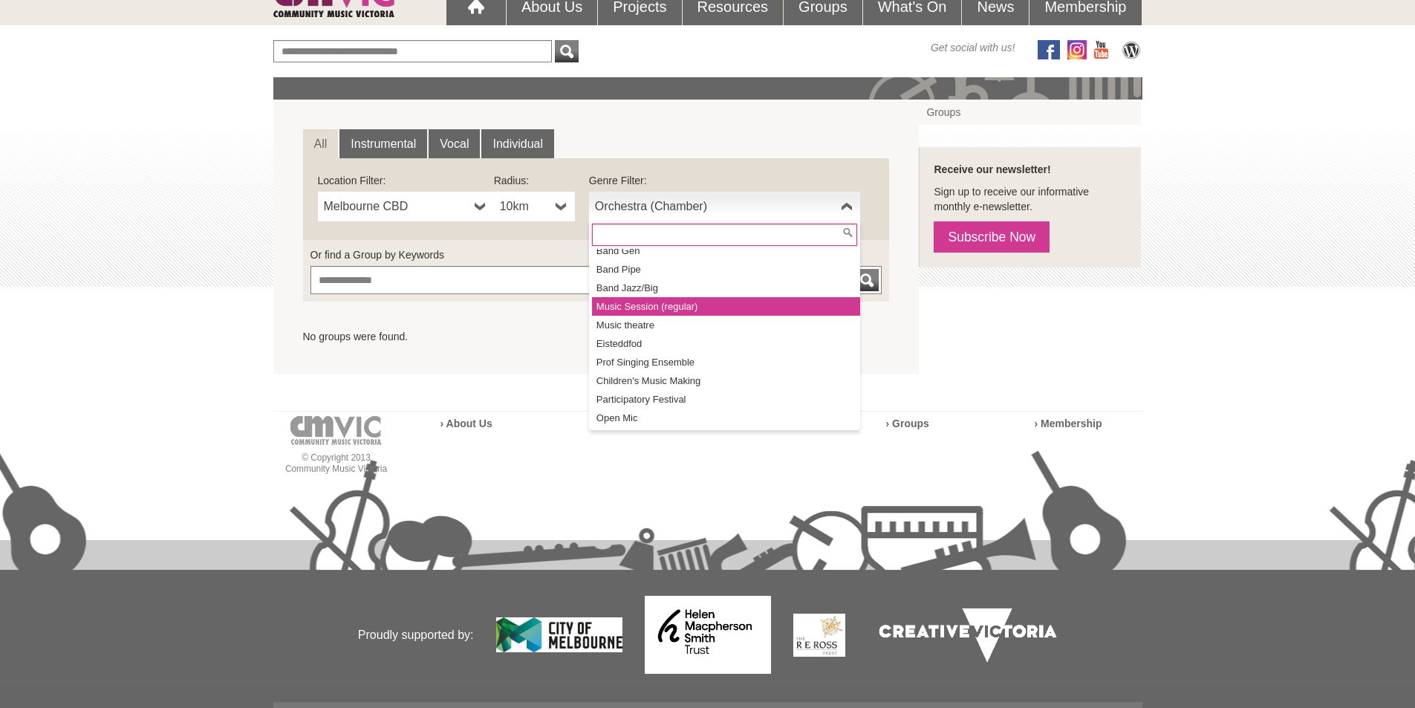
scroll to position [100, 0]
click at [686, 302] on li "Band Concert" at bounding box center [726, 306] width 268 height 19
